Goal: Navigation & Orientation: Go to known website

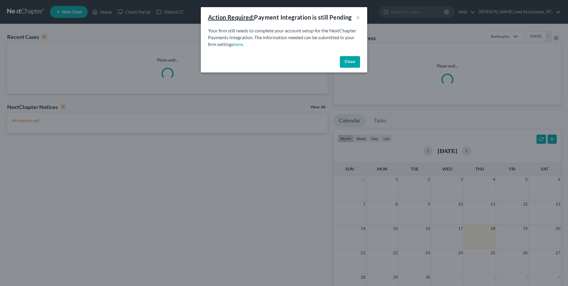
click at [345, 61] on button "Close" at bounding box center [350, 62] width 20 height 12
